Goal: Contribute content: Contribute content

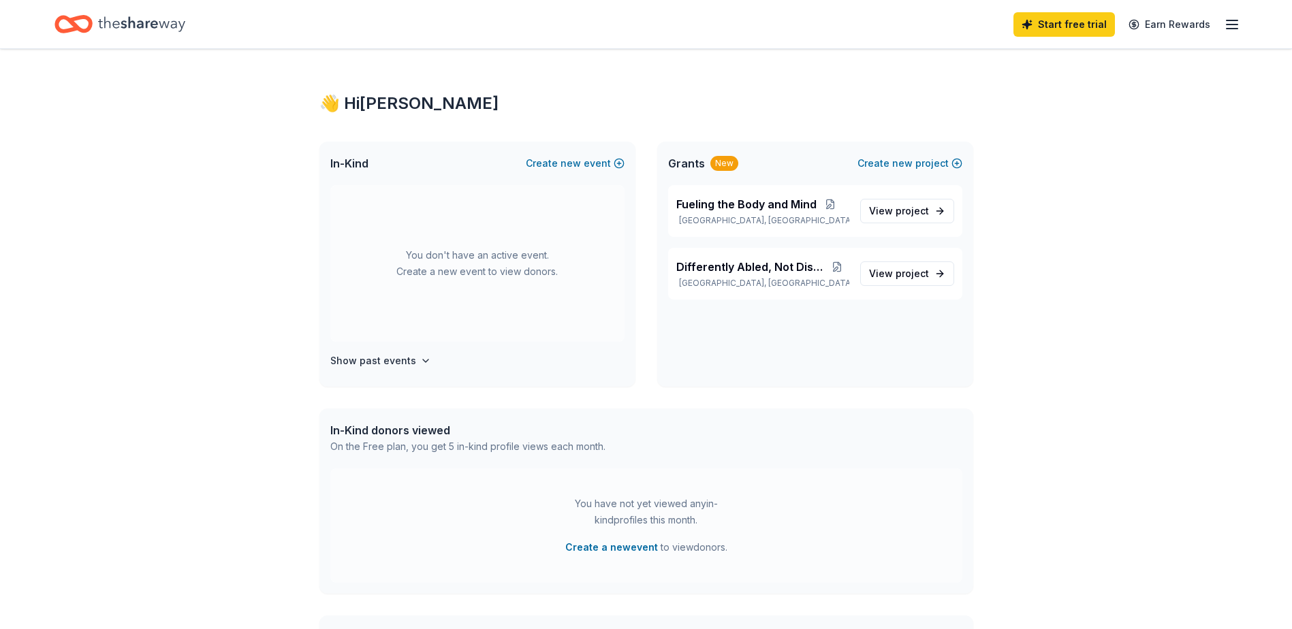
click at [1233, 16] on icon "button" at bounding box center [1232, 24] width 16 height 16
click at [570, 165] on span "new" at bounding box center [570, 163] width 20 height 16
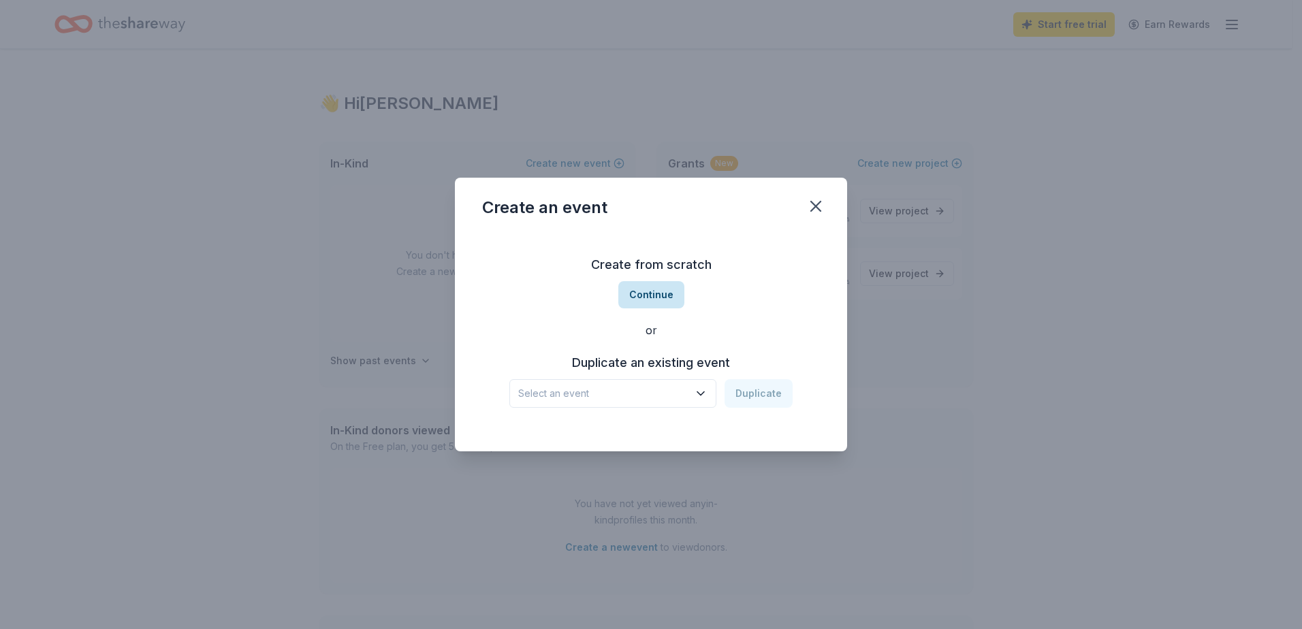
click at [635, 296] on button "Continue" at bounding box center [651, 294] width 66 height 27
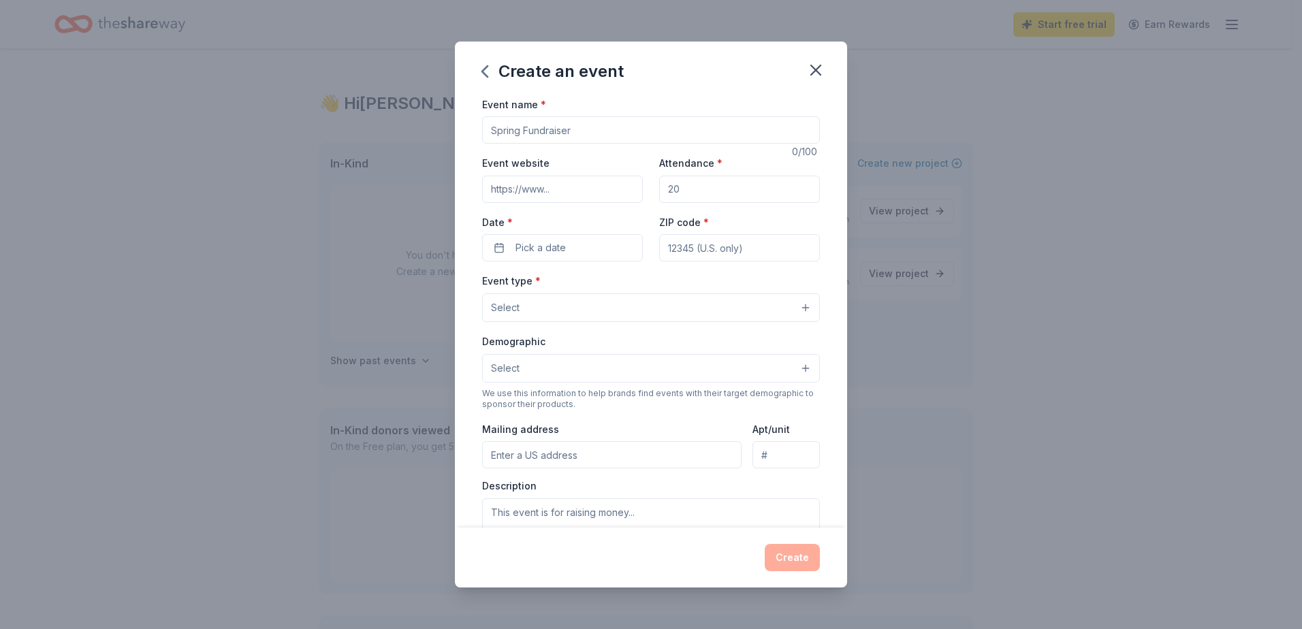
click at [573, 129] on input "Event name *" at bounding box center [651, 129] width 338 height 27
type input "Fall Festival"
click at [595, 195] on input "Event website" at bounding box center [562, 189] width 161 height 27
type input "hillsboroughschools.org/mort"
click at [704, 192] on input "Attendance *" at bounding box center [739, 189] width 161 height 27
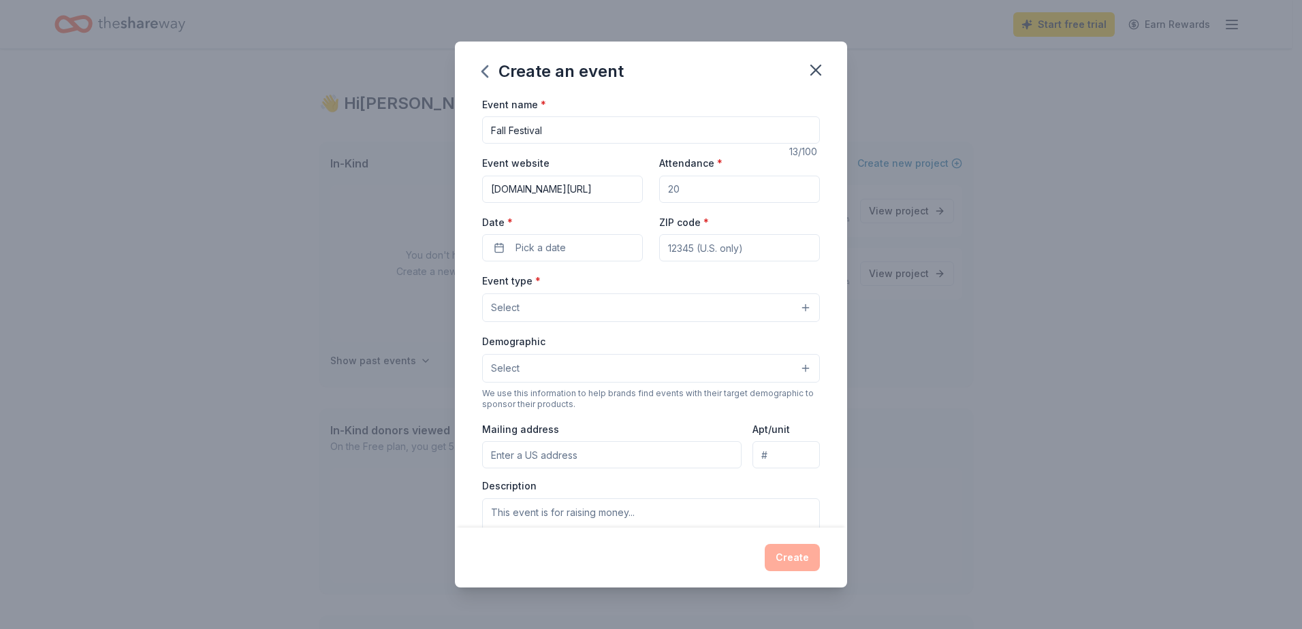
drag, startPoint x: 704, startPoint y: 192, endPoint x: 649, endPoint y: 192, distance: 55.2
click at [649, 192] on div "Event website hillsboroughschools.org/mort Attendance * Date * Pick a date ZIP …" at bounding box center [651, 208] width 338 height 107
click at [693, 189] on input "50" at bounding box center [739, 189] width 161 height 27
type input "500"
click at [499, 248] on button "Pick a date" at bounding box center [562, 247] width 161 height 27
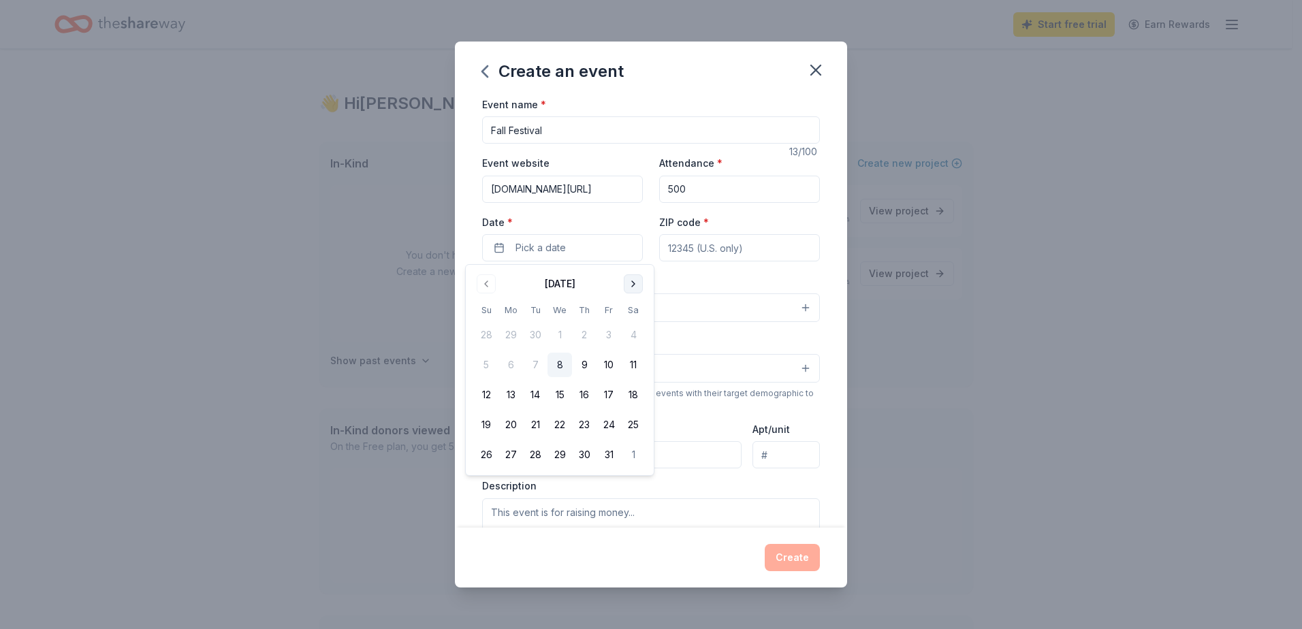
click at [640, 283] on button "Go to next month" at bounding box center [633, 283] width 19 height 19
click at [584, 402] on button "13" at bounding box center [584, 395] width 25 height 25
click at [721, 244] on input "ZIP code *" at bounding box center [739, 247] width 161 height 27
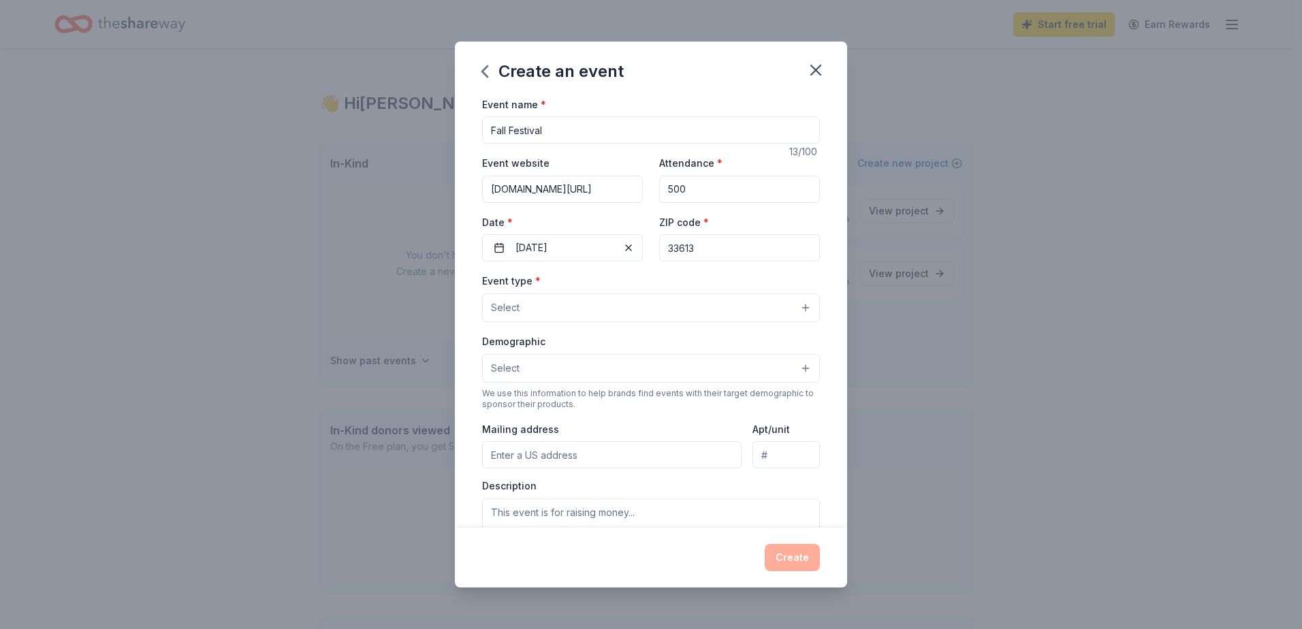
type input "33613"
click at [521, 315] on button "Select" at bounding box center [651, 308] width 338 height 29
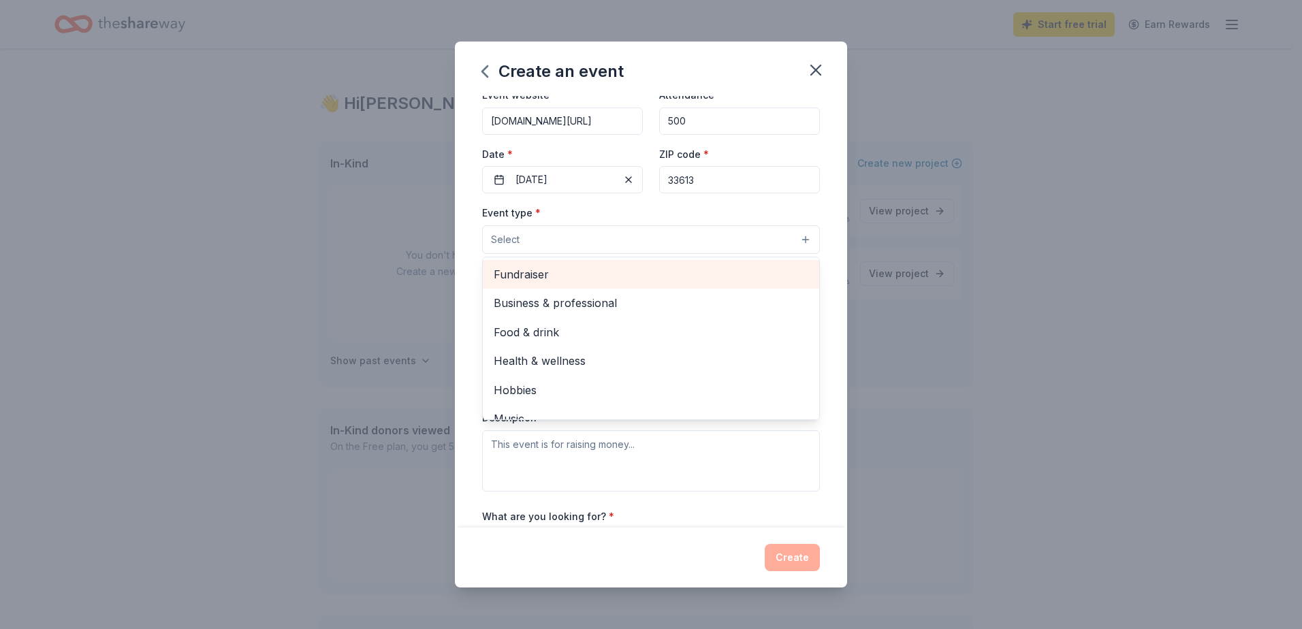
click at [539, 274] on span "Fundraiser" at bounding box center [651, 275] width 315 height 18
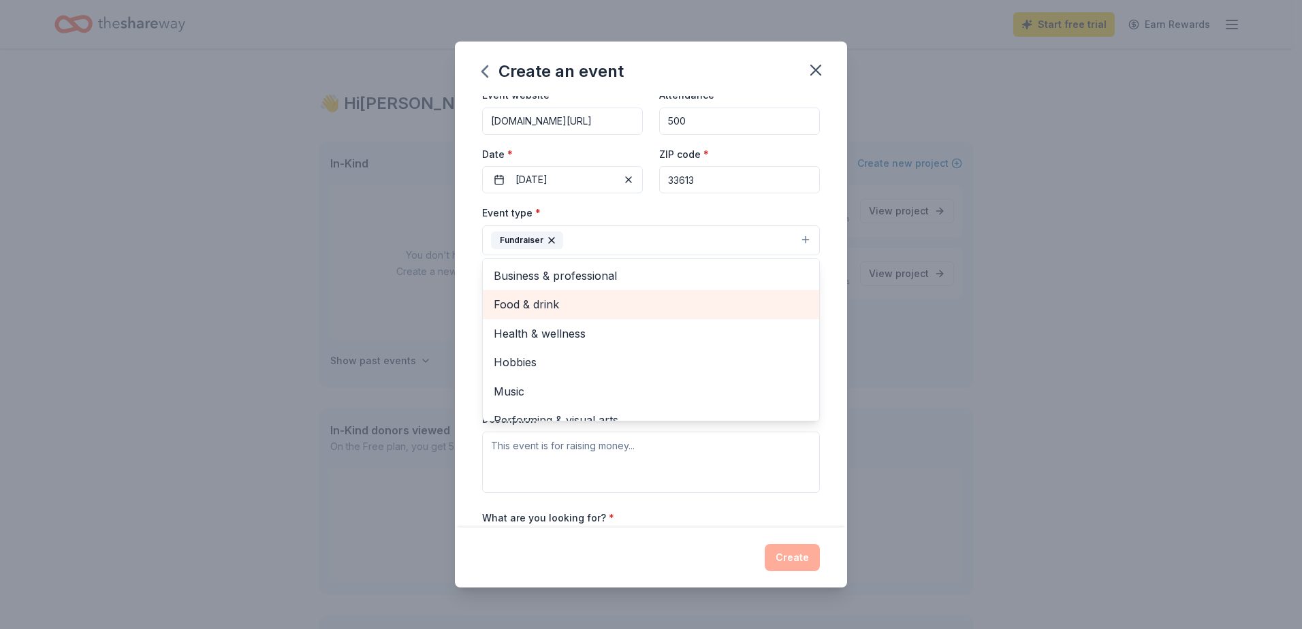
click at [543, 298] on span "Food & drink" at bounding box center [651, 305] width 315 height 18
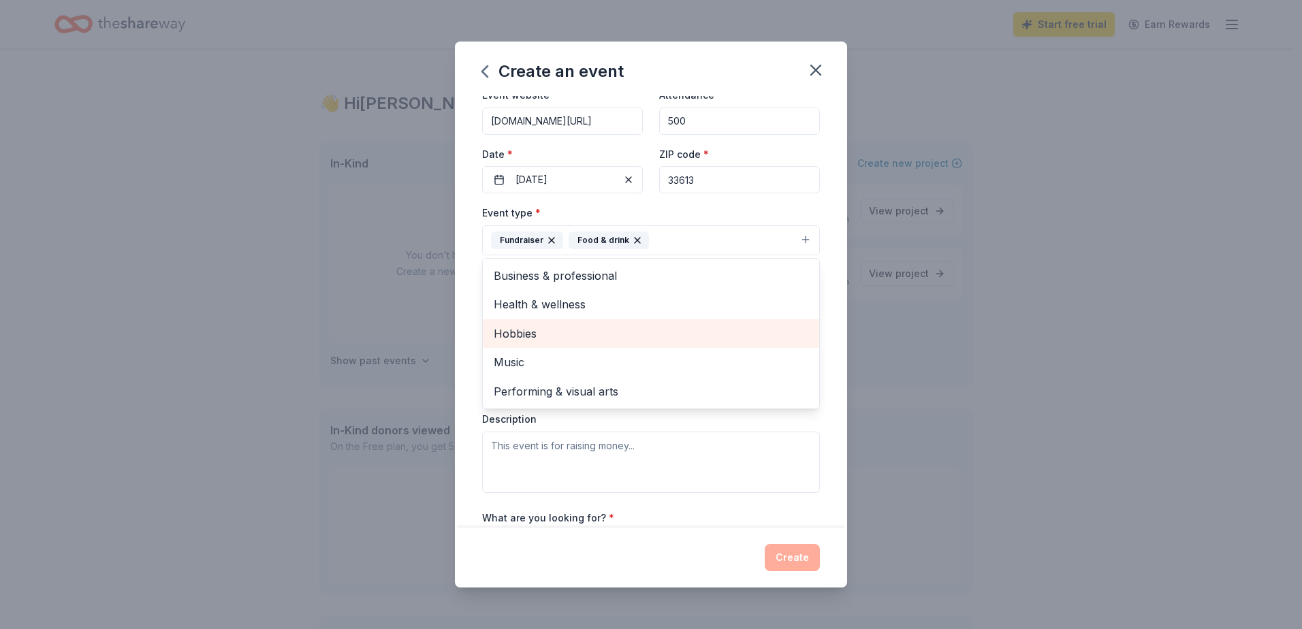
scroll to position [136, 0]
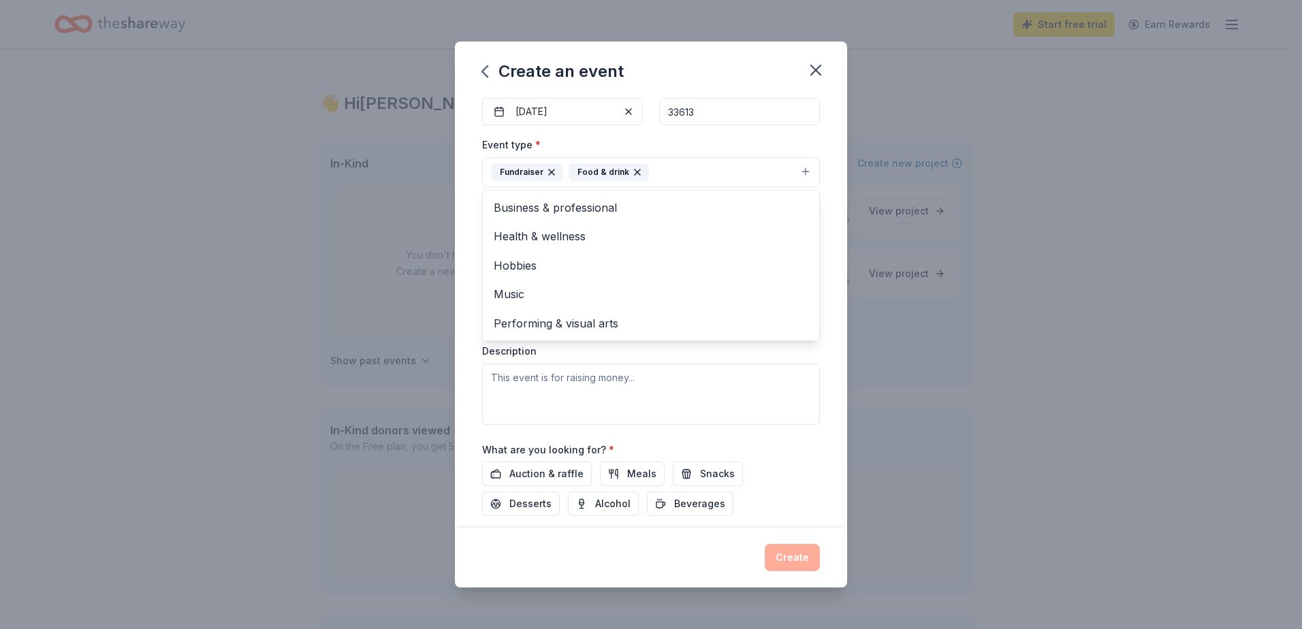
click at [564, 383] on div "Event type * Fundraiser Food & drink Business & professional Health & wellness …" at bounding box center [651, 280] width 338 height 288
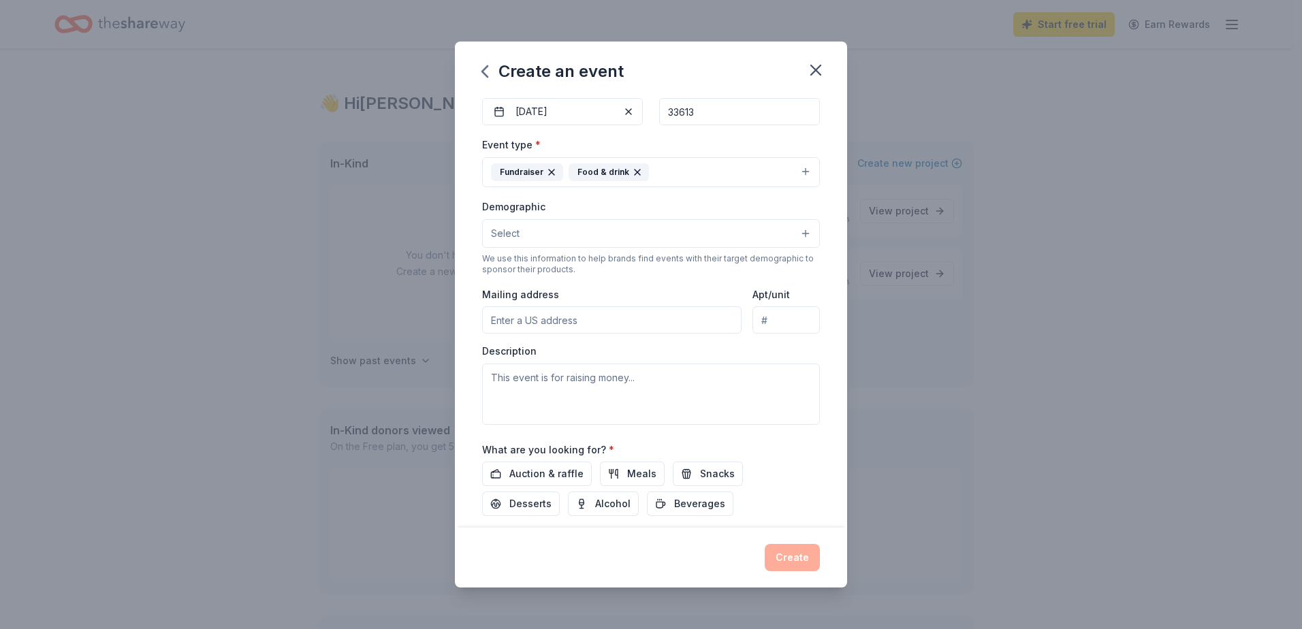
scroll to position [204, 0]
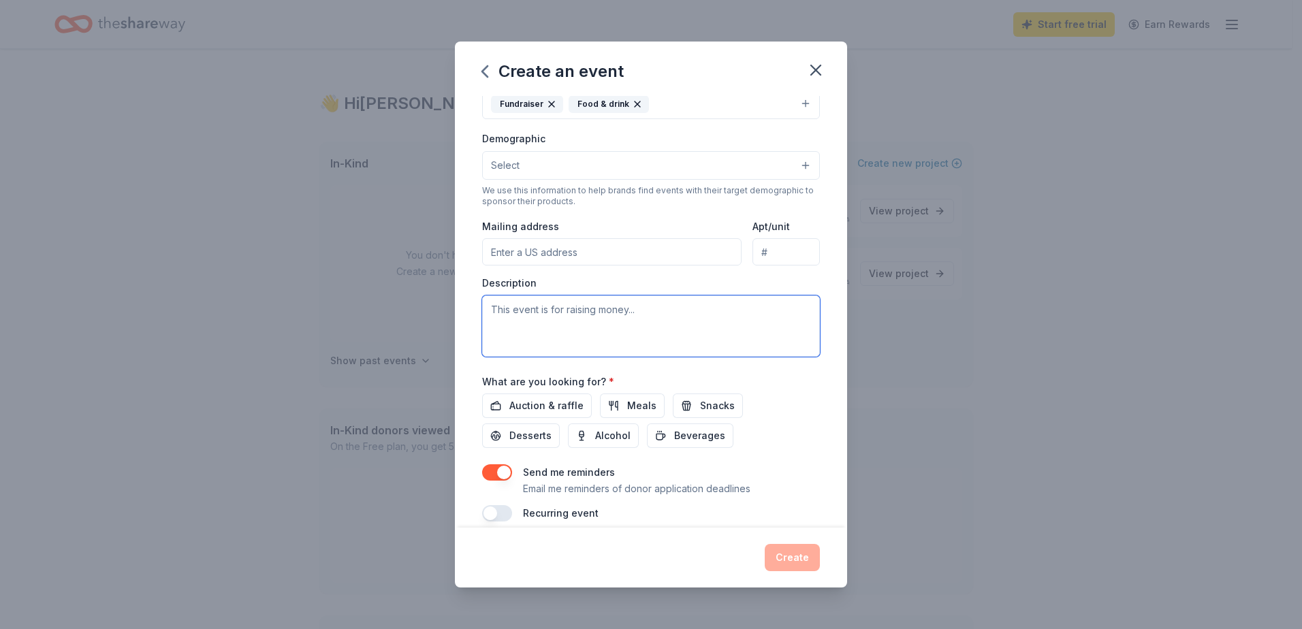
click at [682, 316] on textarea at bounding box center [651, 326] width 338 height 61
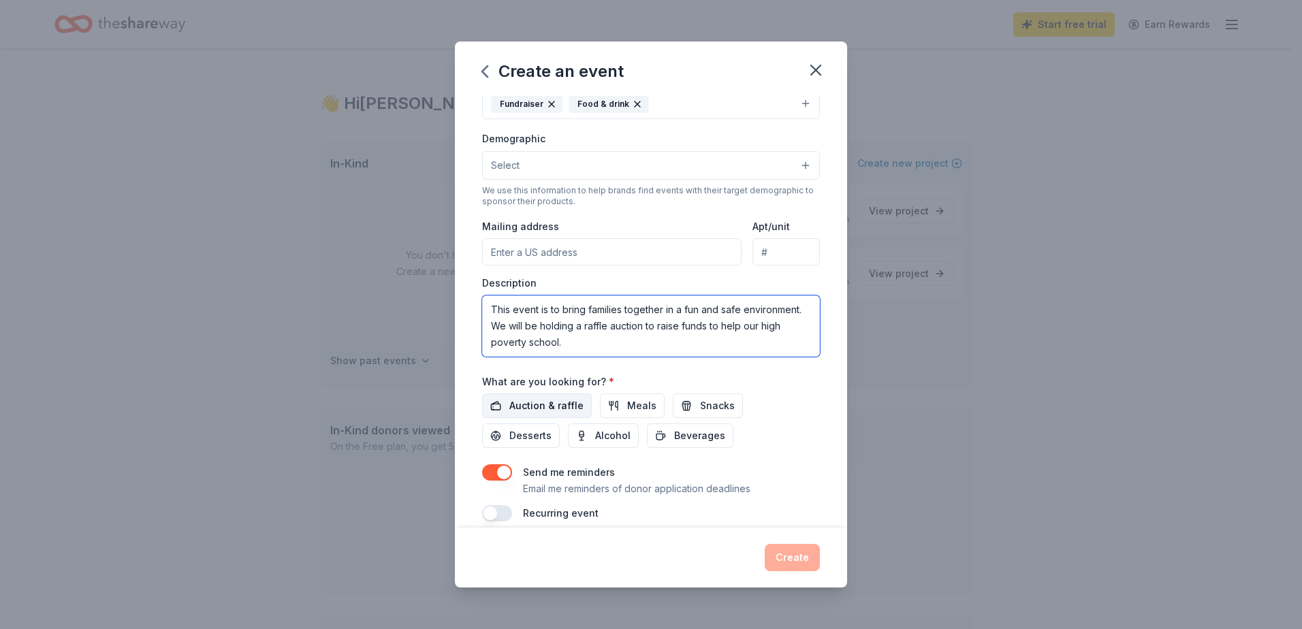
type textarea "This event is to bring families together in a fun and safe environment. We will…"
click at [512, 410] on span "Auction & raffle" at bounding box center [546, 406] width 74 height 16
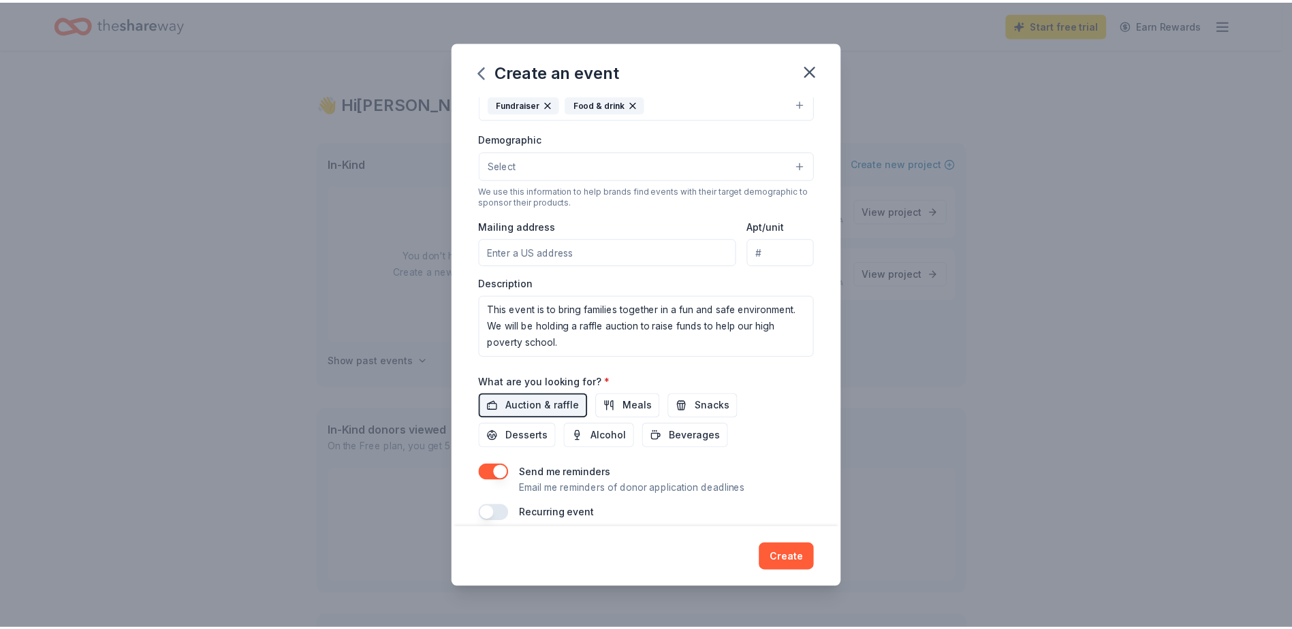
scroll to position [220, 0]
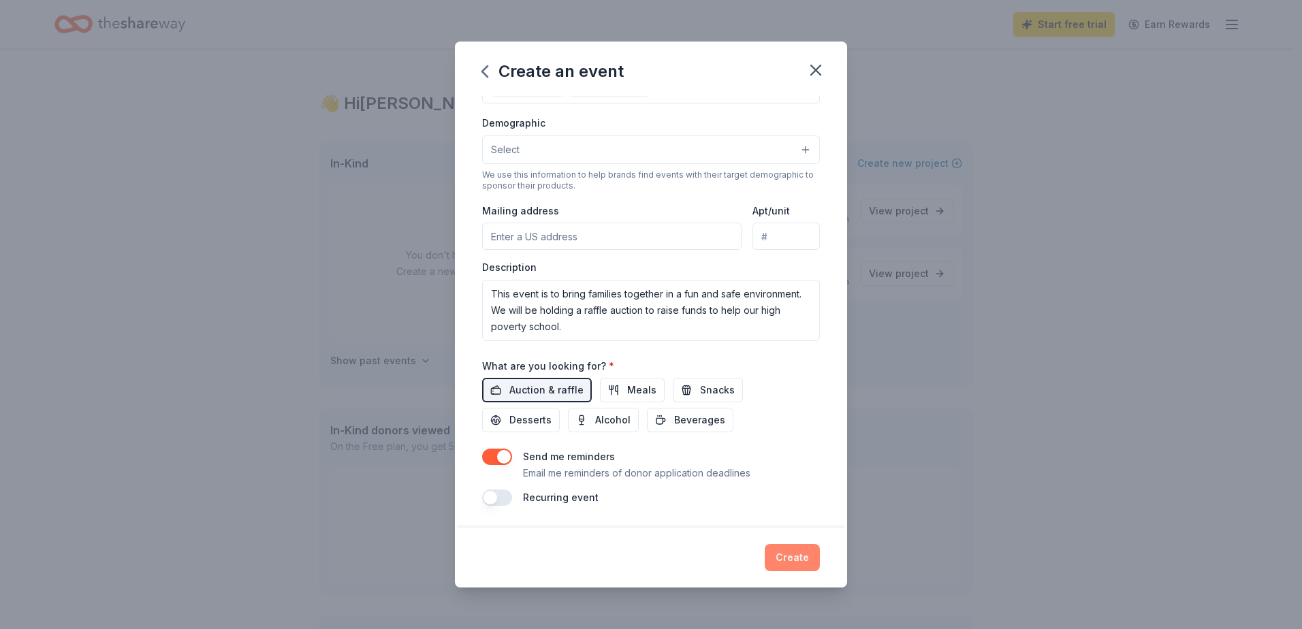
click at [795, 555] on button "Create" at bounding box center [792, 557] width 55 height 27
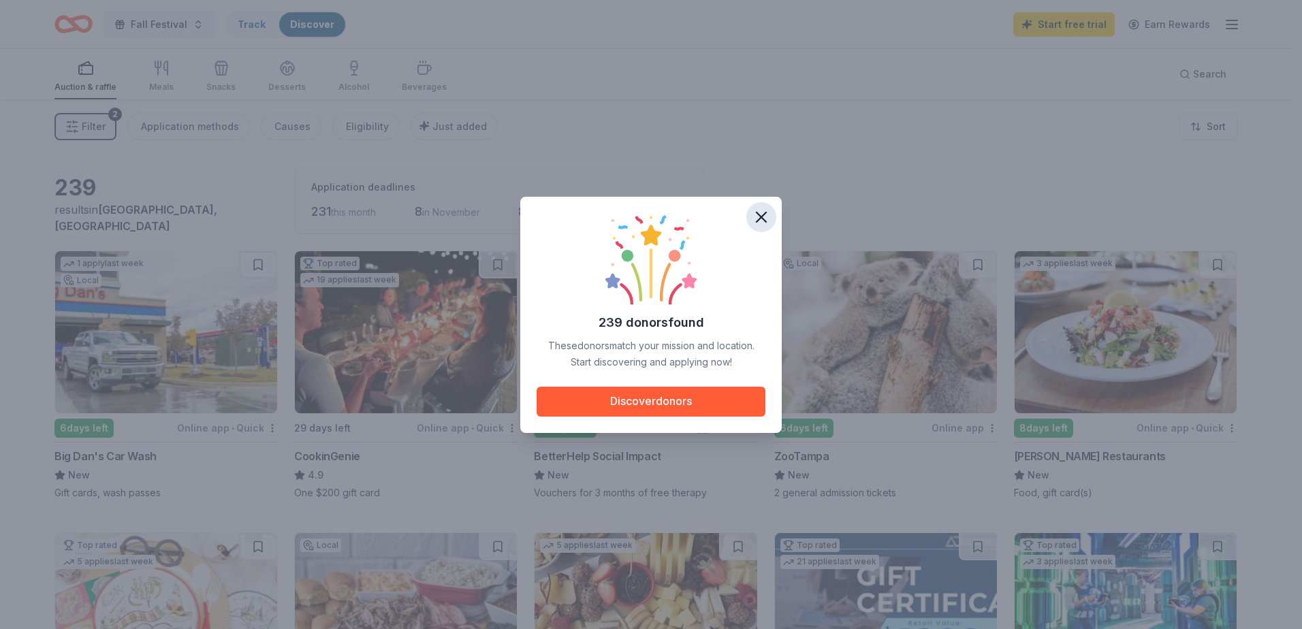
click at [761, 212] on icon "button" at bounding box center [761, 217] width 19 height 19
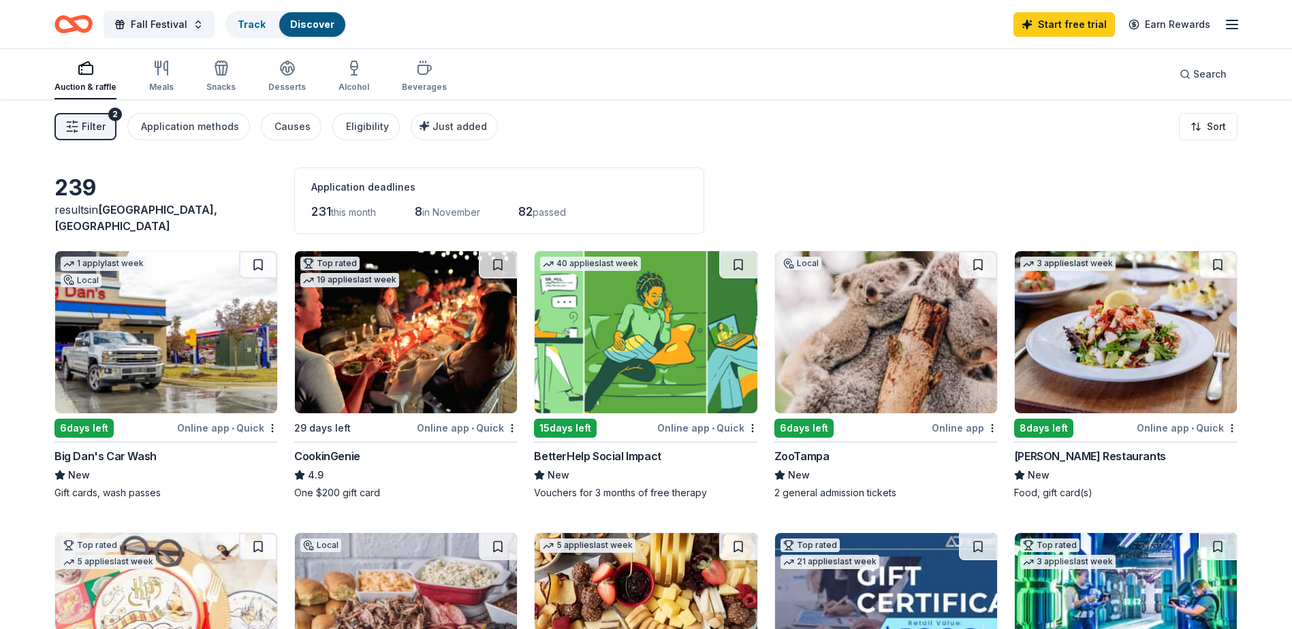
click at [805, 454] on div "ZooTampa" at bounding box center [801, 456] width 55 height 16
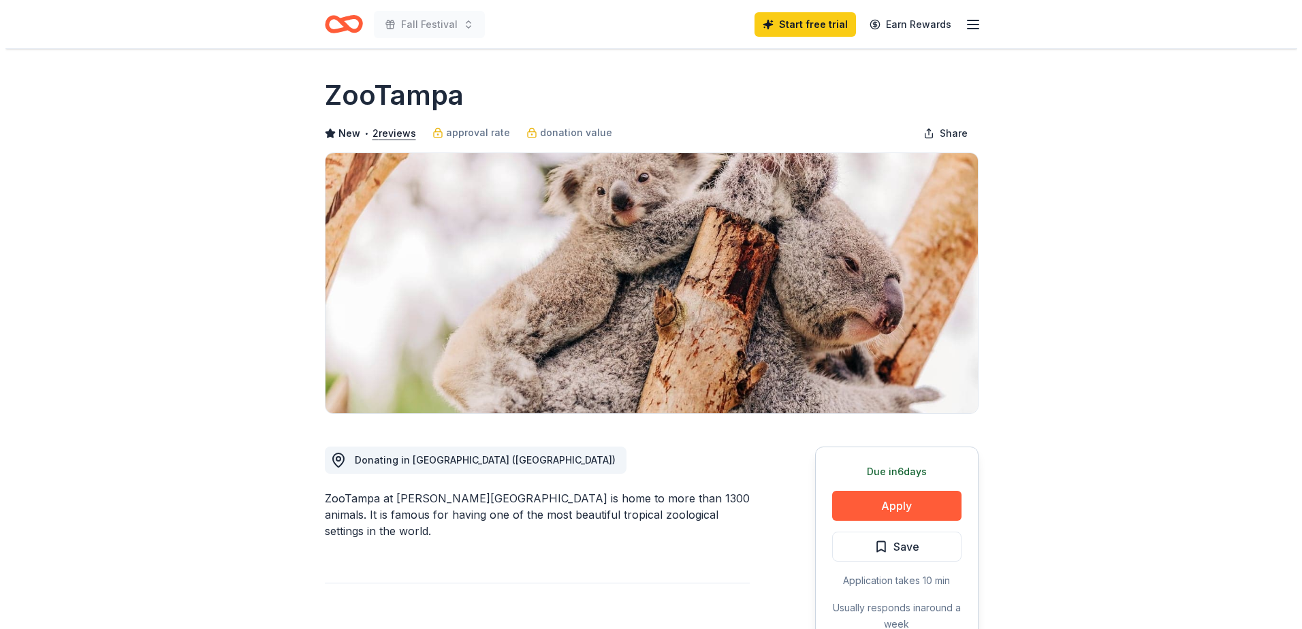
scroll to position [136, 0]
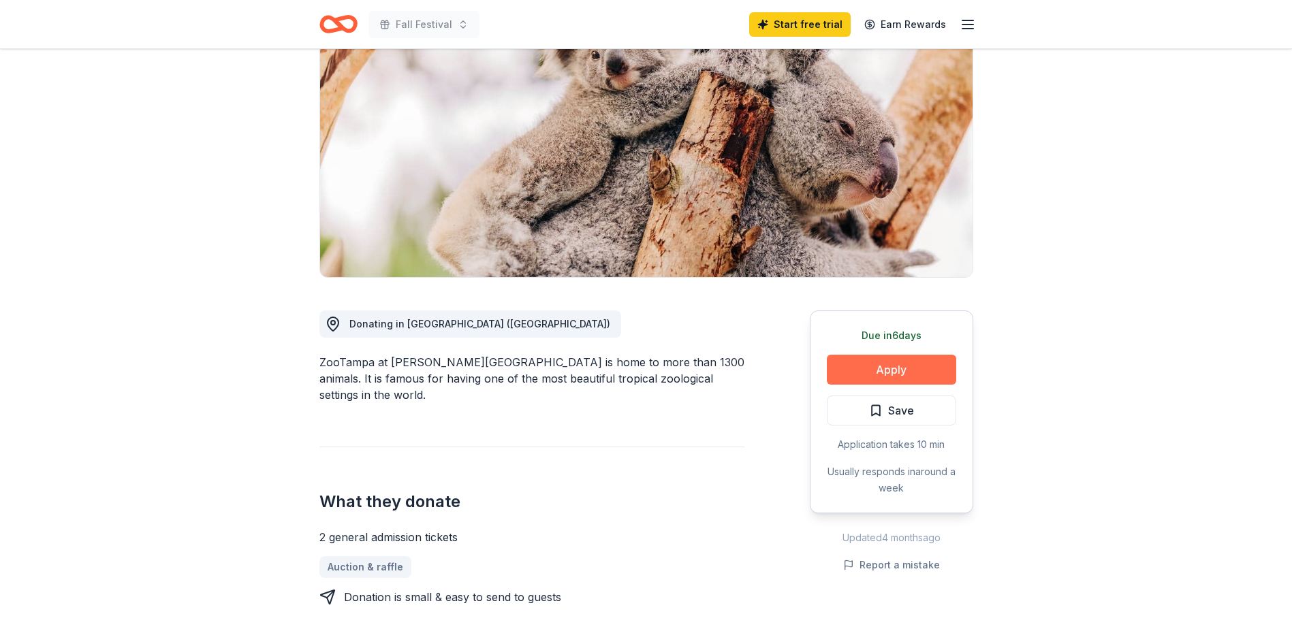
click at [857, 361] on button "Apply" at bounding box center [891, 370] width 129 height 30
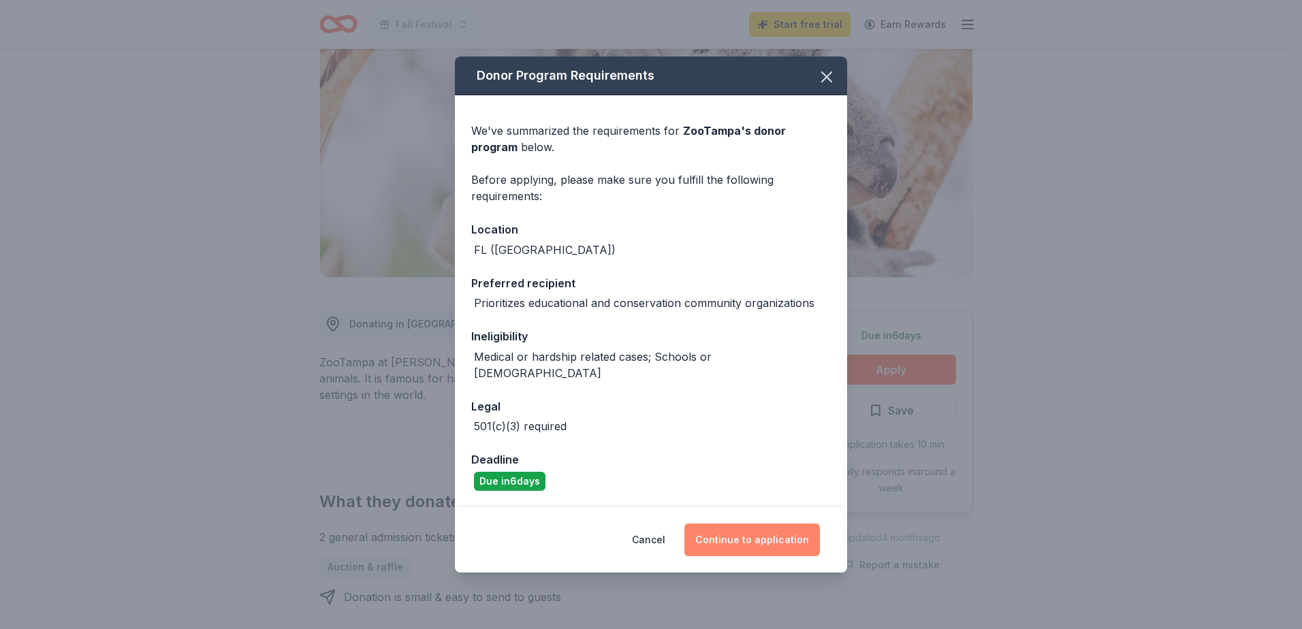
click at [742, 529] on button "Continue to application" at bounding box center [752, 540] width 136 height 33
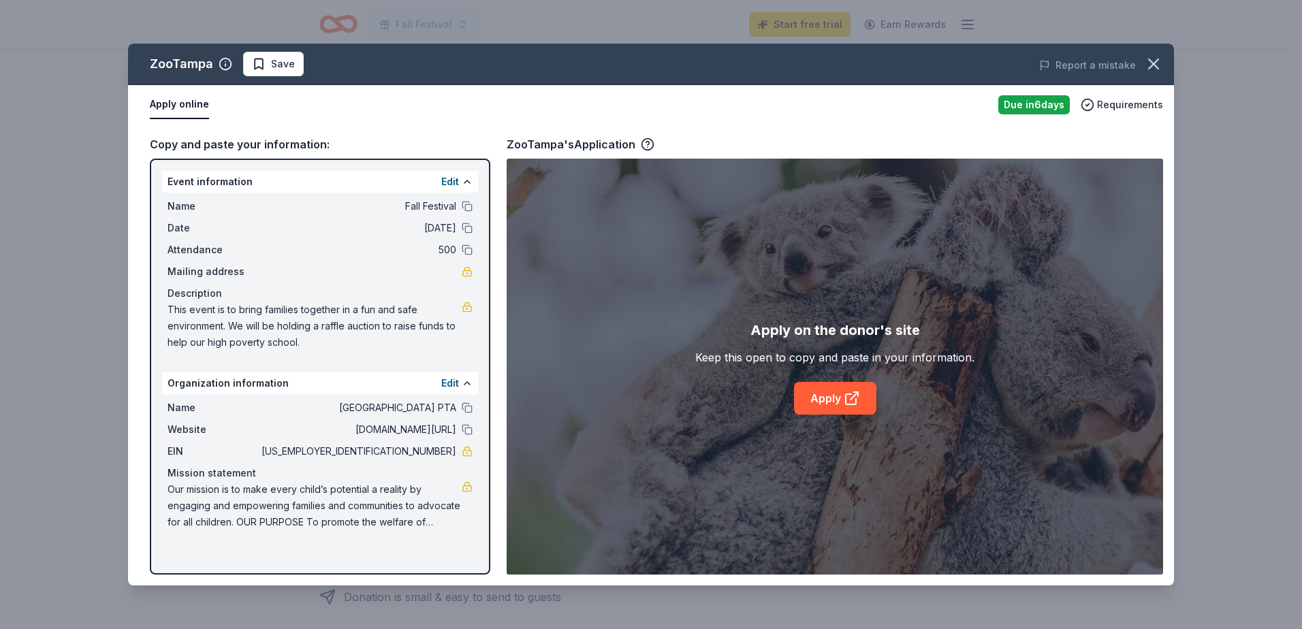
click at [215, 270] on span "Mailing address" at bounding box center [213, 272] width 91 height 16
click at [808, 398] on link "Apply" at bounding box center [835, 398] width 82 height 33
click at [568, 142] on div "ZooTampa's Application" at bounding box center [581, 145] width 148 height 18
click at [642, 147] on icon "button" at bounding box center [648, 145] width 14 height 14
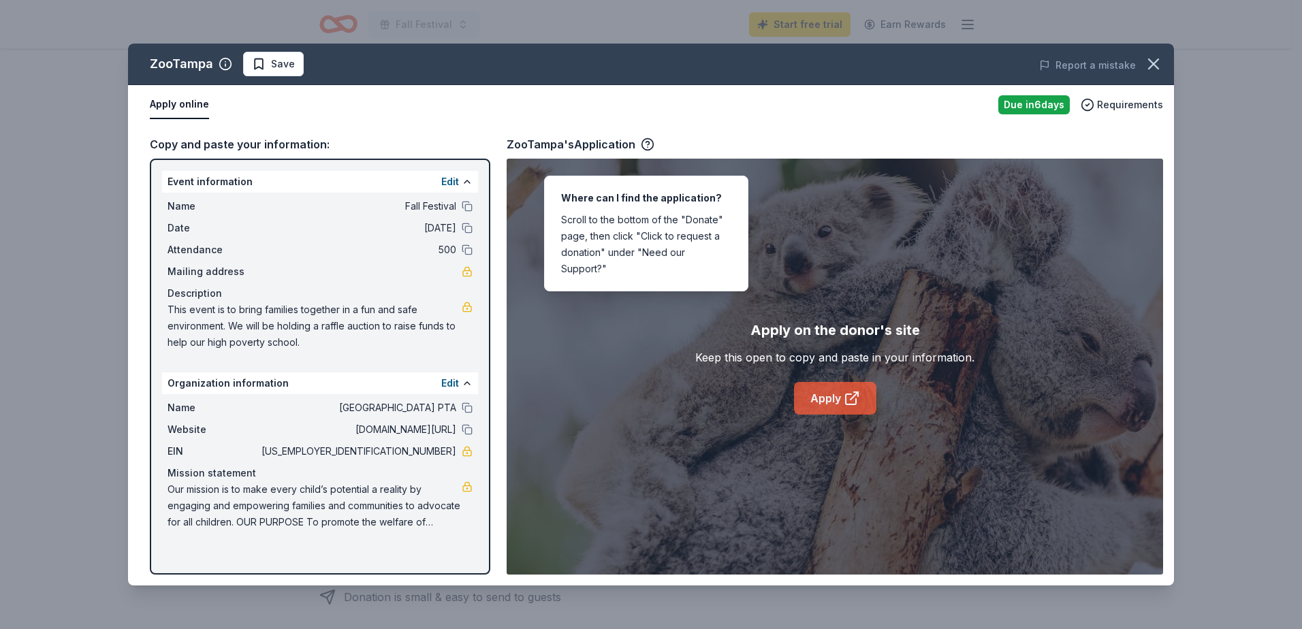
click at [815, 401] on link "Apply" at bounding box center [835, 398] width 82 height 33
